Goal: Task Accomplishment & Management: Use online tool/utility

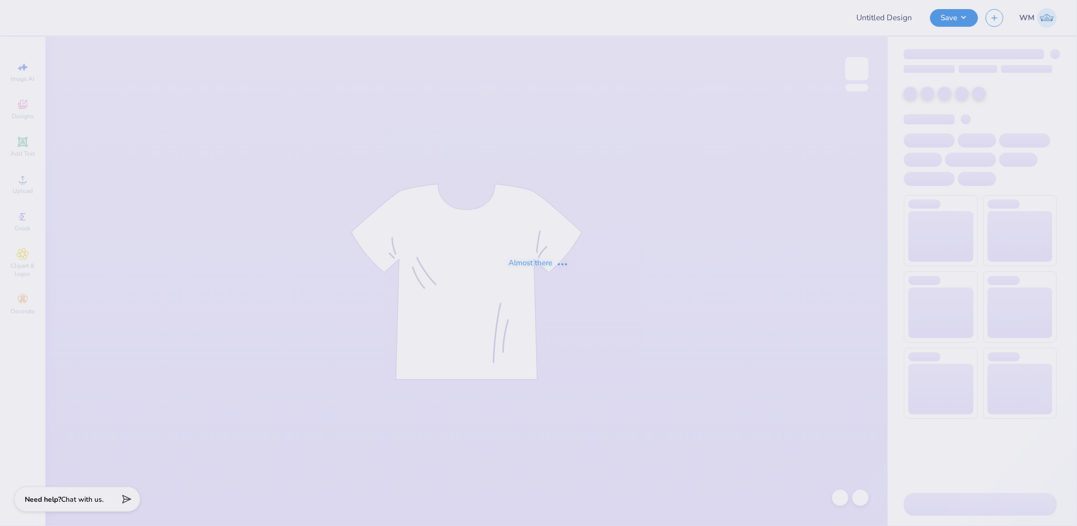
type input "[GEOGRAPHIC_DATA][US_STATE] : [PERSON_NAME] [PERSON_NAME]"
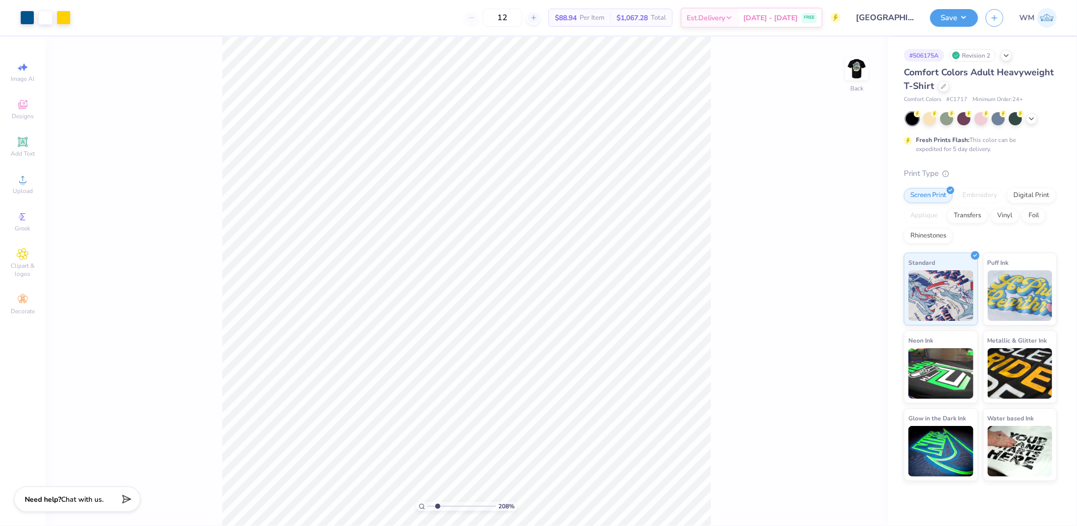
drag, startPoint x: 431, startPoint y: 505, endPoint x: 437, endPoint y: 505, distance: 6.1
type input "2.08"
click at [437, 505] on input "range" at bounding box center [462, 505] width 68 height 9
click at [26, 20] on div at bounding box center [27, 17] width 14 height 14
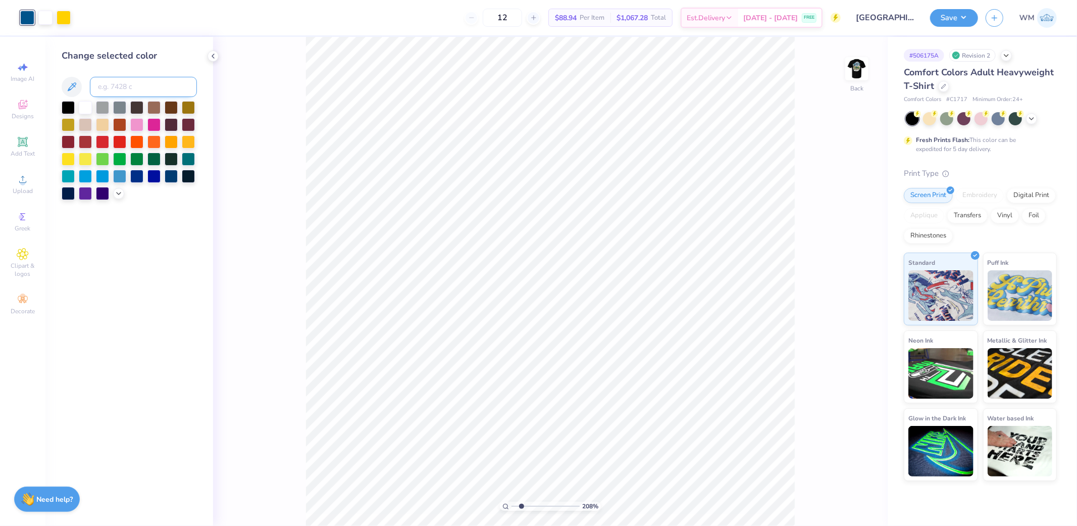
click at [110, 89] on input at bounding box center [143, 87] width 107 height 20
type input "2945"
click at [819, 320] on div "208 % Back" at bounding box center [550, 281] width 675 height 489
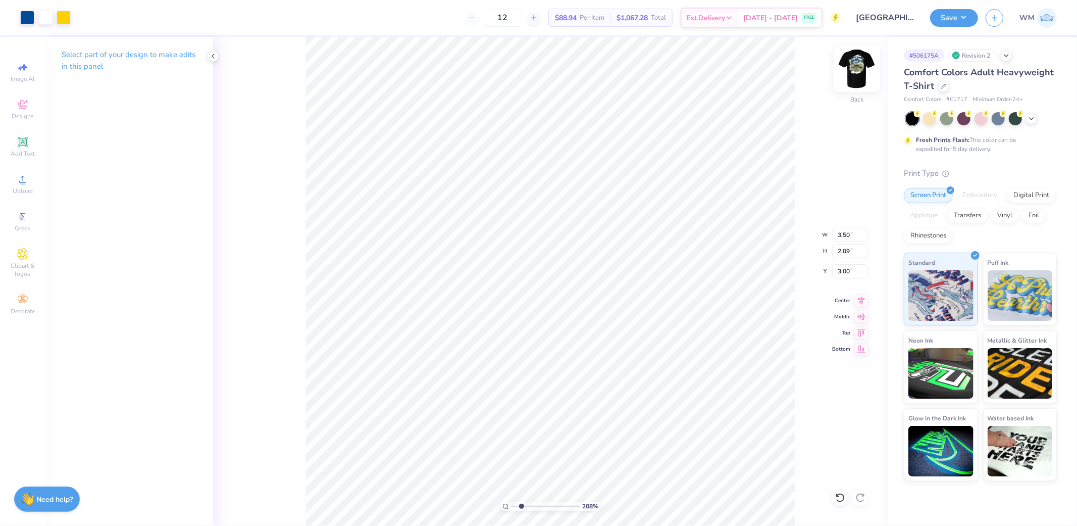
click at [859, 66] on img at bounding box center [857, 68] width 40 height 40
click at [507, 504] on circle at bounding box center [505, 505] width 5 height 5
type input "1"
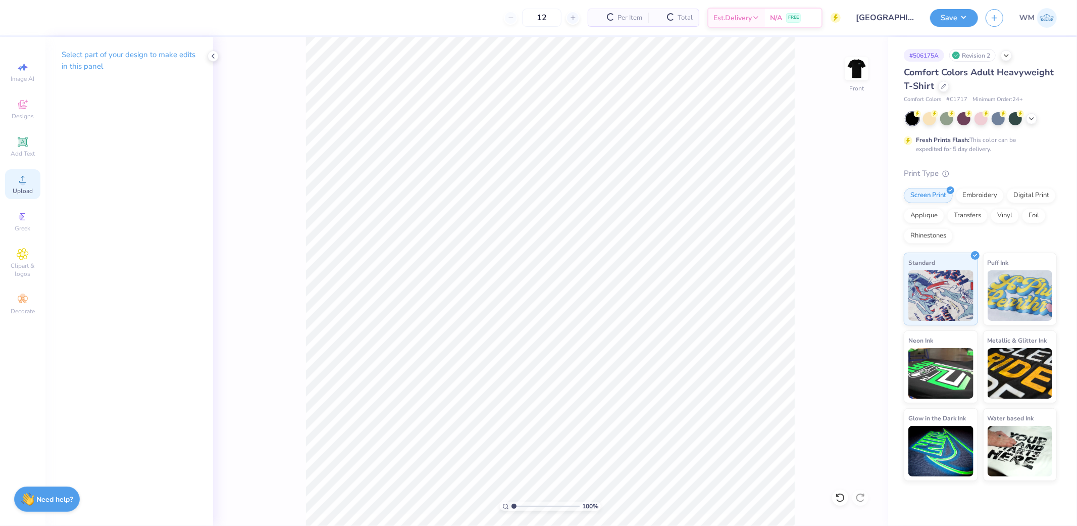
click at [31, 180] on div "Upload" at bounding box center [22, 184] width 35 height 30
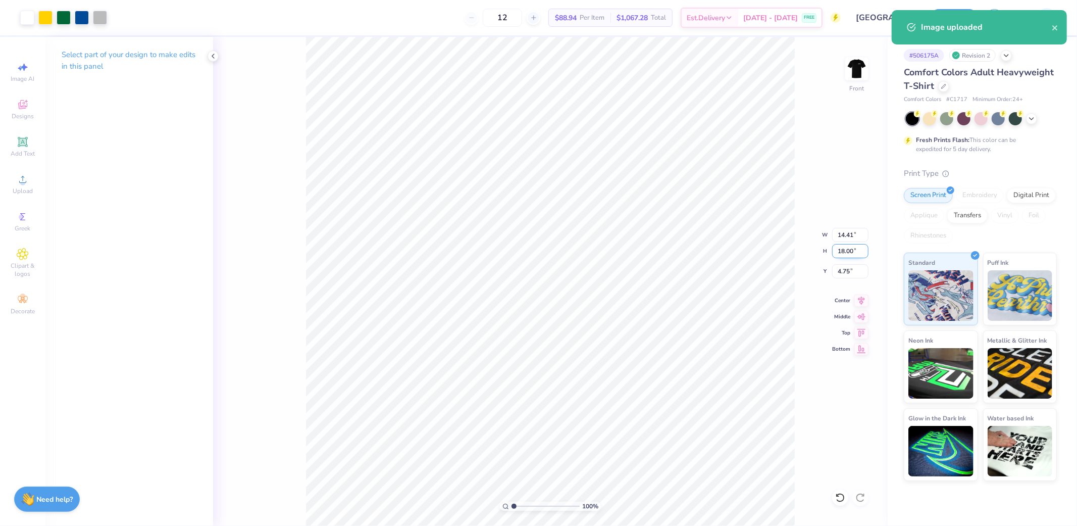
click at [850, 251] on input "18.00" at bounding box center [850, 251] width 36 height 14
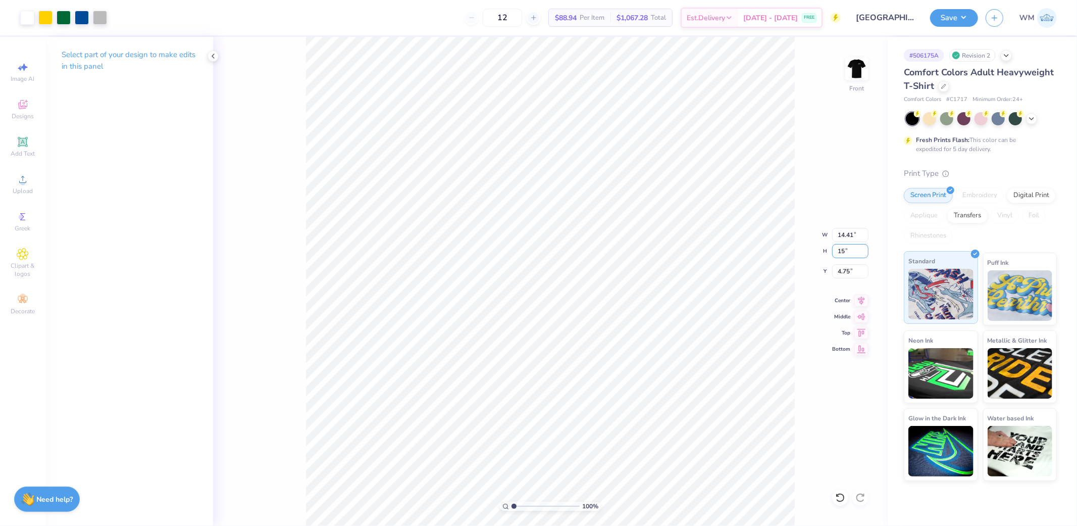
type input "15"
type input "12.01"
type input "15.00"
click at [851, 272] on input "6.25" at bounding box center [850, 271] width 36 height 14
type input "3.00"
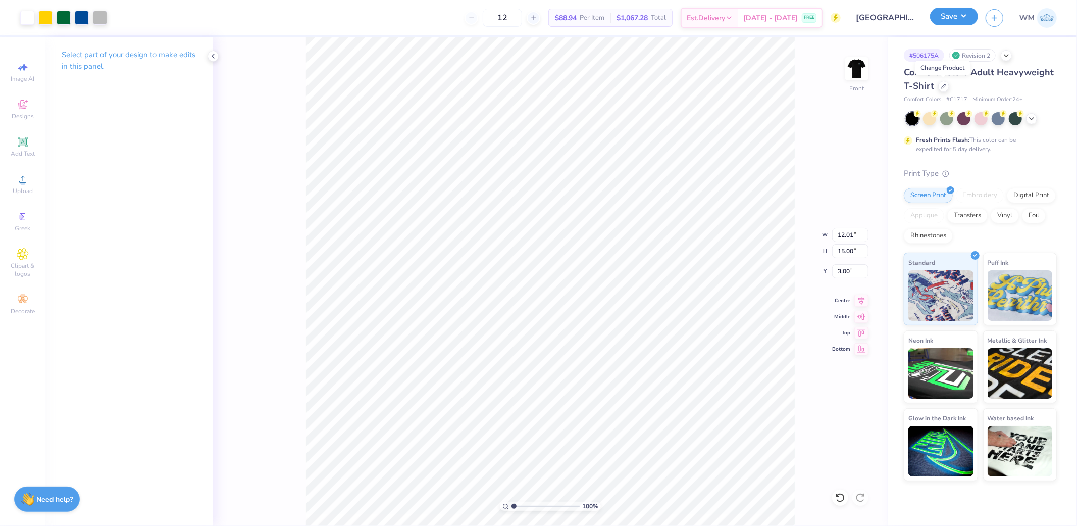
click at [971, 19] on button "Save" at bounding box center [954, 17] width 48 height 18
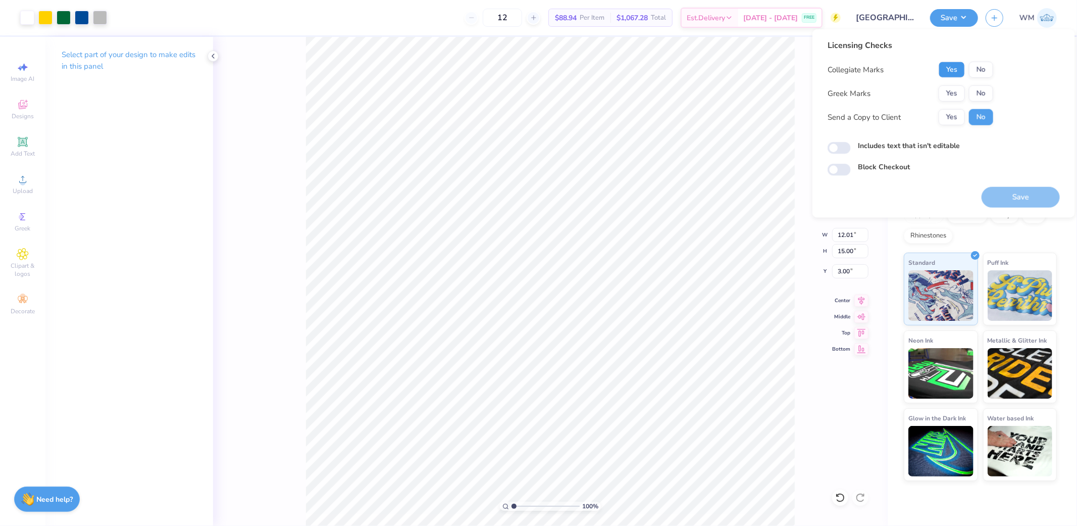
click at [947, 71] on button "Yes" at bounding box center [952, 70] width 26 height 16
click at [954, 94] on button "Yes" at bounding box center [952, 93] width 26 height 16
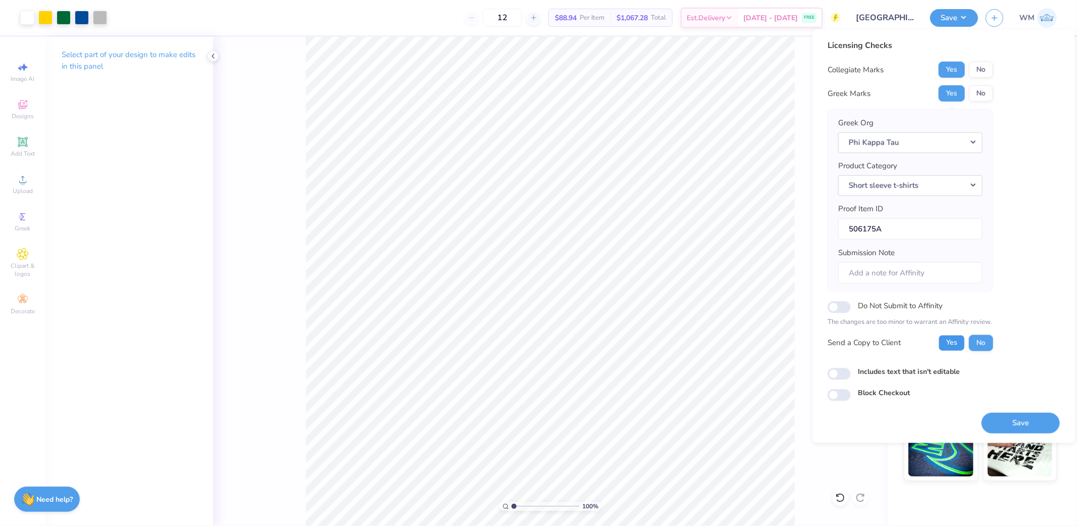
click at [951, 344] on button "Yes" at bounding box center [952, 342] width 26 height 16
click at [836, 376] on input "Includes text that isn't editable" at bounding box center [839, 374] width 23 height 12
checkbox input "true"
click at [1043, 419] on button "Save" at bounding box center [1021, 422] width 78 height 21
